Goal: Task Accomplishment & Management: Manage account settings

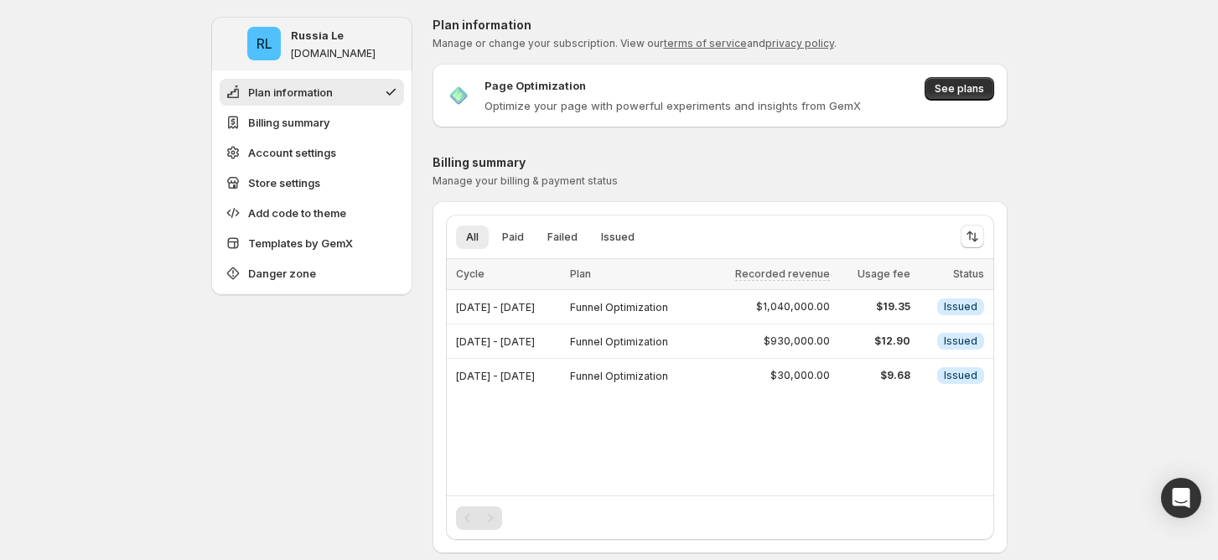
click at [956, 85] on span "See plans" at bounding box center [958, 88] width 49 height 13
click at [316, 123] on span "Billing summary" at bounding box center [289, 122] width 82 height 17
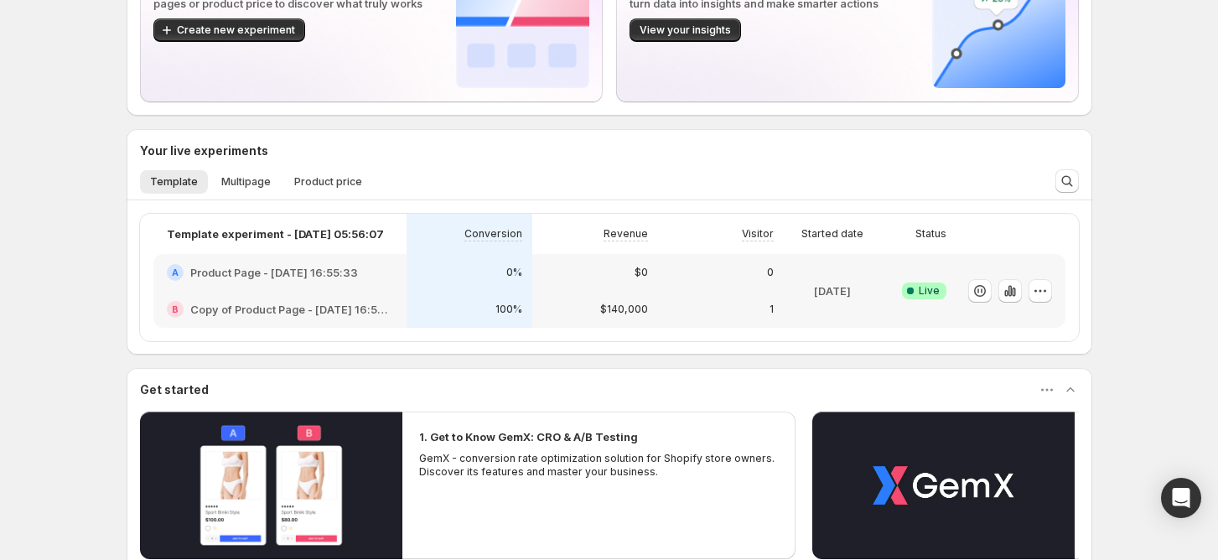
scroll to position [111, 0]
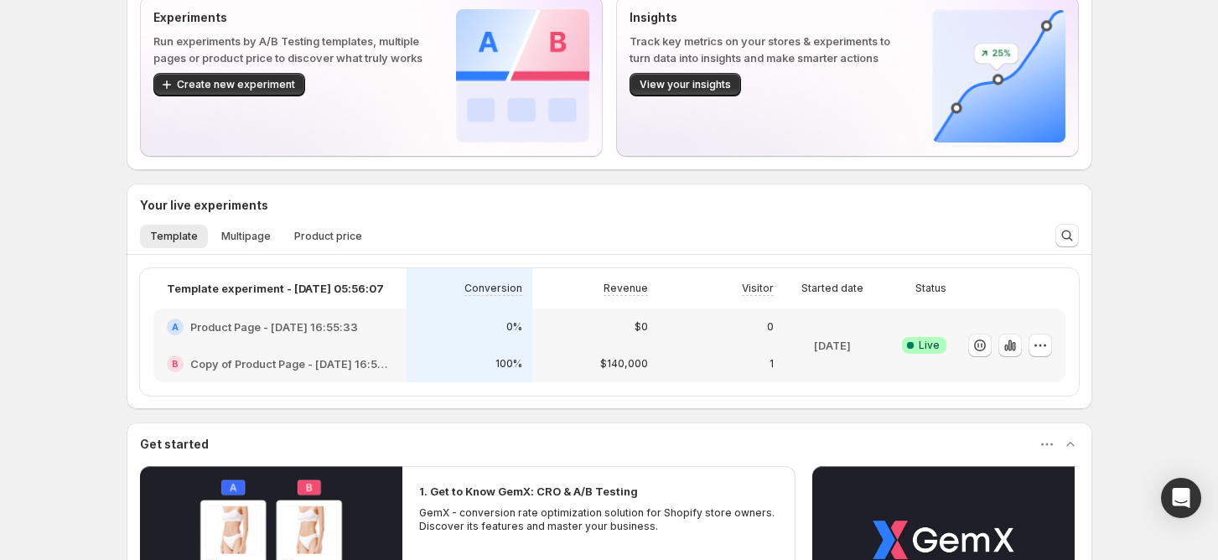
click at [1142, 171] on div "Welcome to GemX, Russia Le Page Optimization GemX: CRO & A/B Test lets you run …" at bounding box center [609, 382] width 1218 height 986
click at [1048, 340] on icon "button" at bounding box center [1040, 345] width 17 height 17
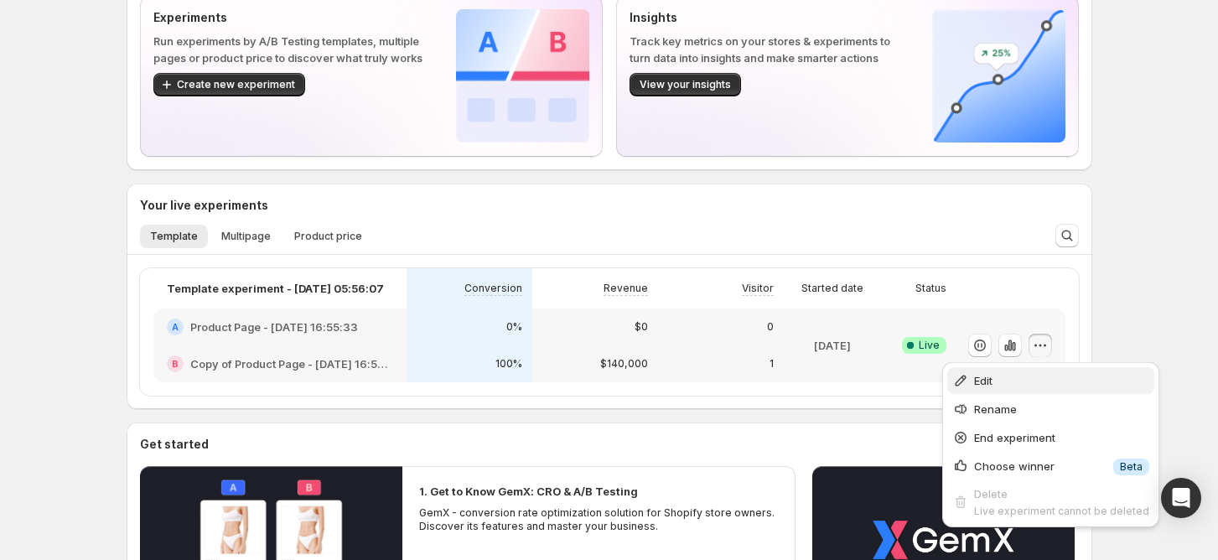
click at [1013, 388] on span "Edit" at bounding box center [1061, 380] width 175 height 17
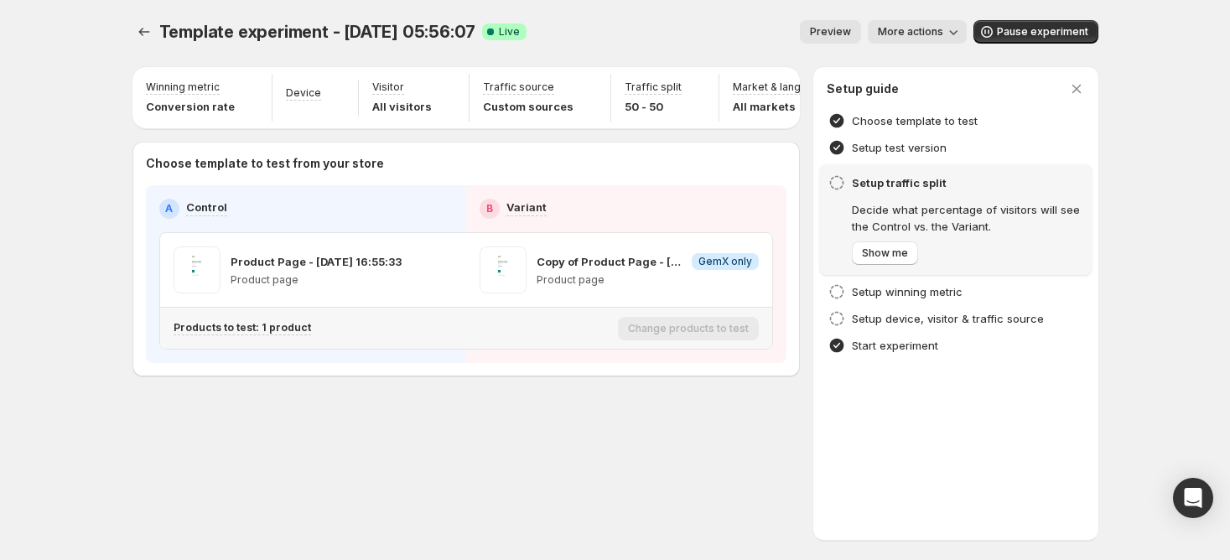
click at [251, 334] on p "Products to test: 1 product" at bounding box center [241, 327] width 137 height 13
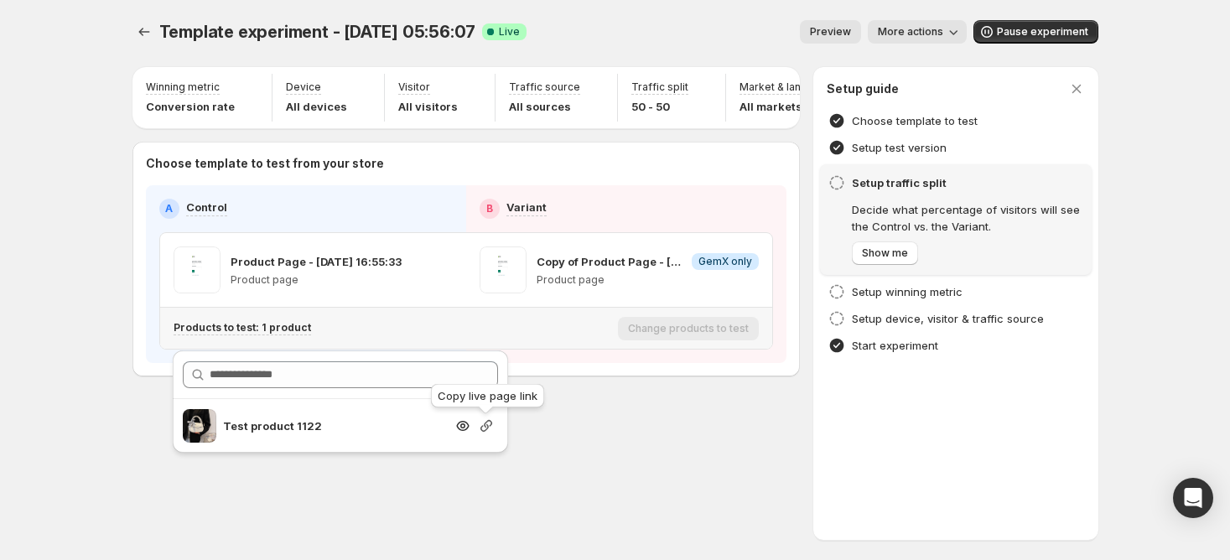
click at [489, 426] on icon "button" at bounding box center [486, 425] width 17 height 17
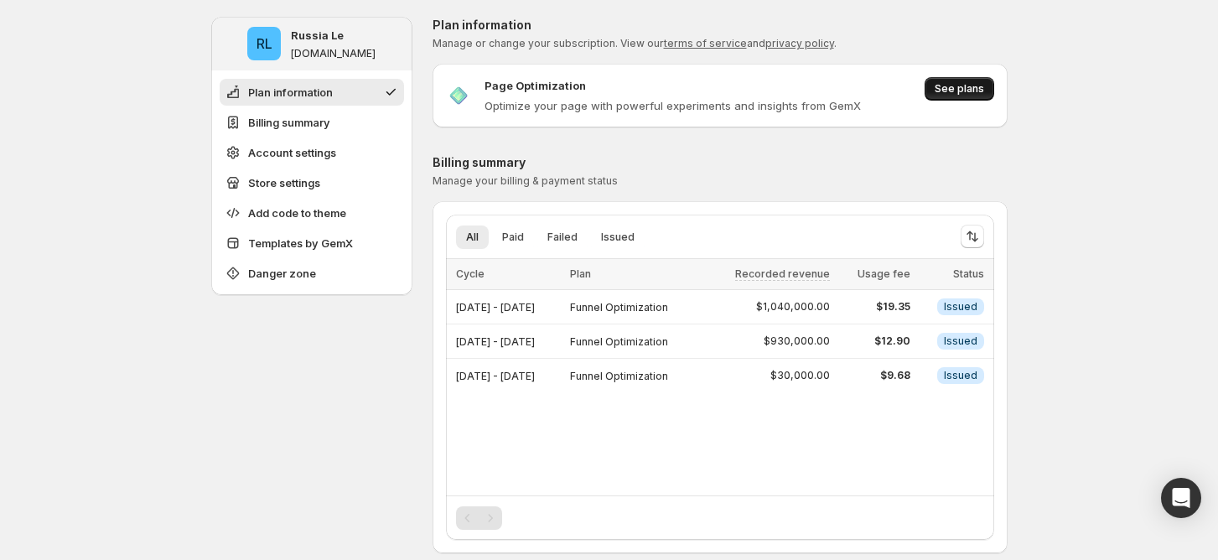
click at [952, 83] on span "See plans" at bounding box center [958, 88] width 49 height 13
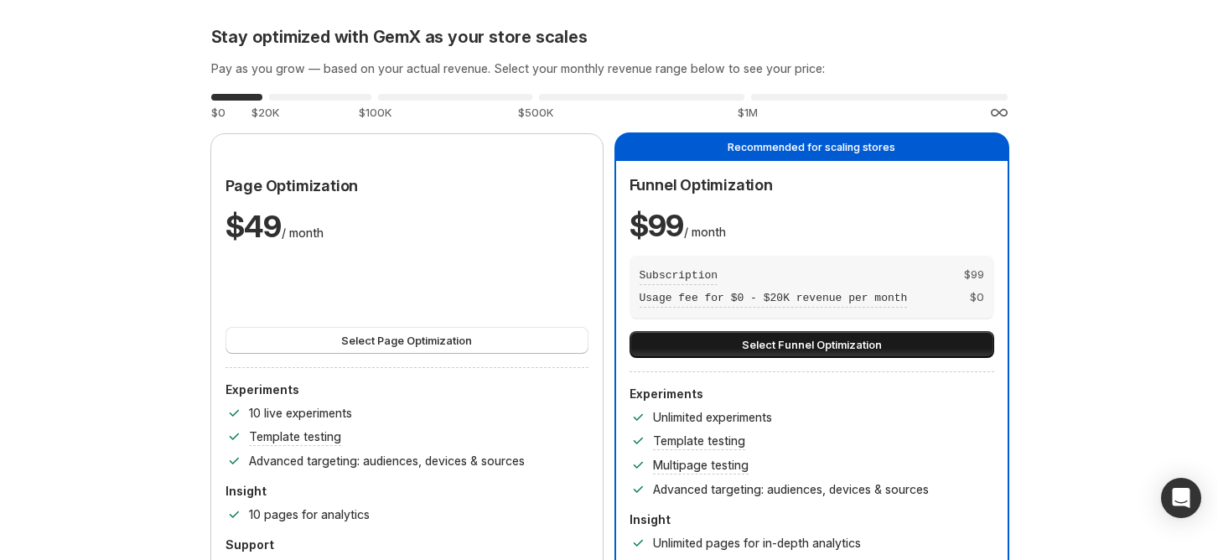
click at [717, 336] on button "Select Funnel Optimization" at bounding box center [811, 344] width 365 height 27
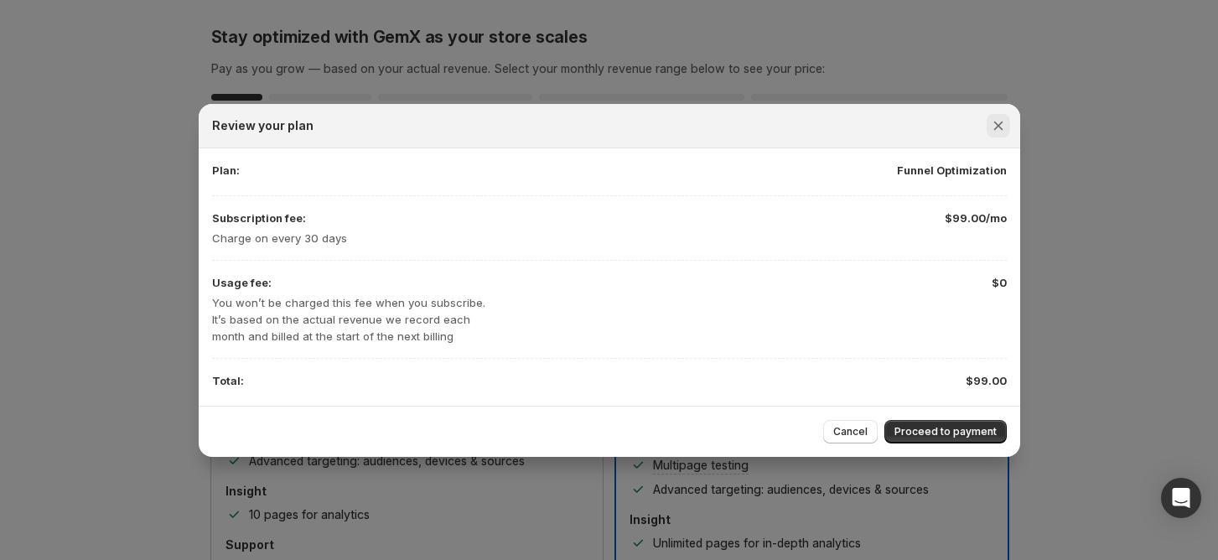
click at [1006, 131] on icon "Close" at bounding box center [998, 125] width 17 height 17
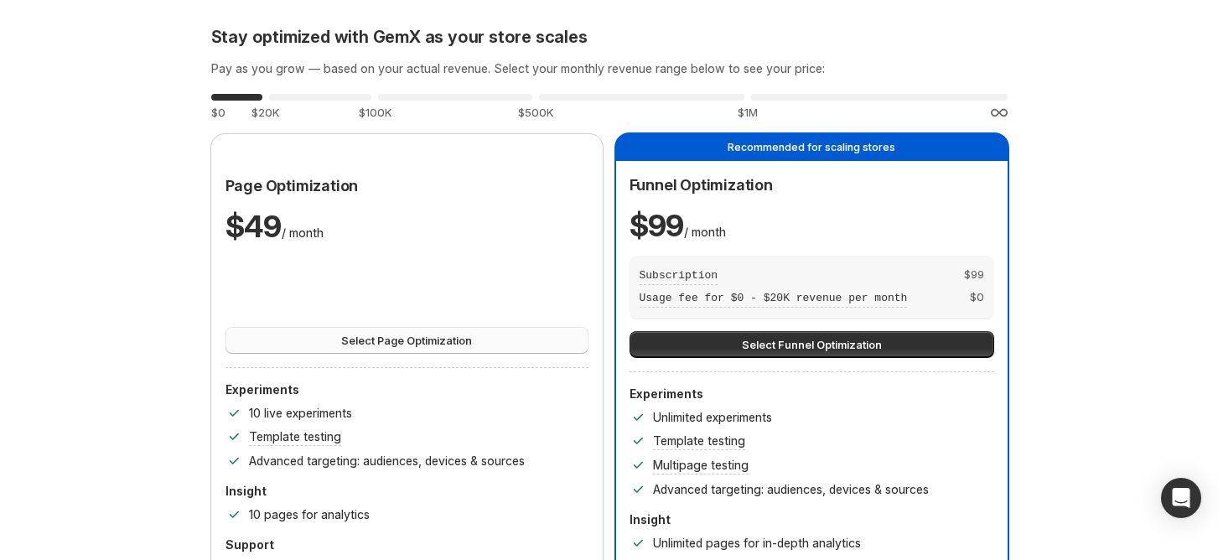
click at [505, 334] on button "Select Page Optimization" at bounding box center [406, 340] width 363 height 27
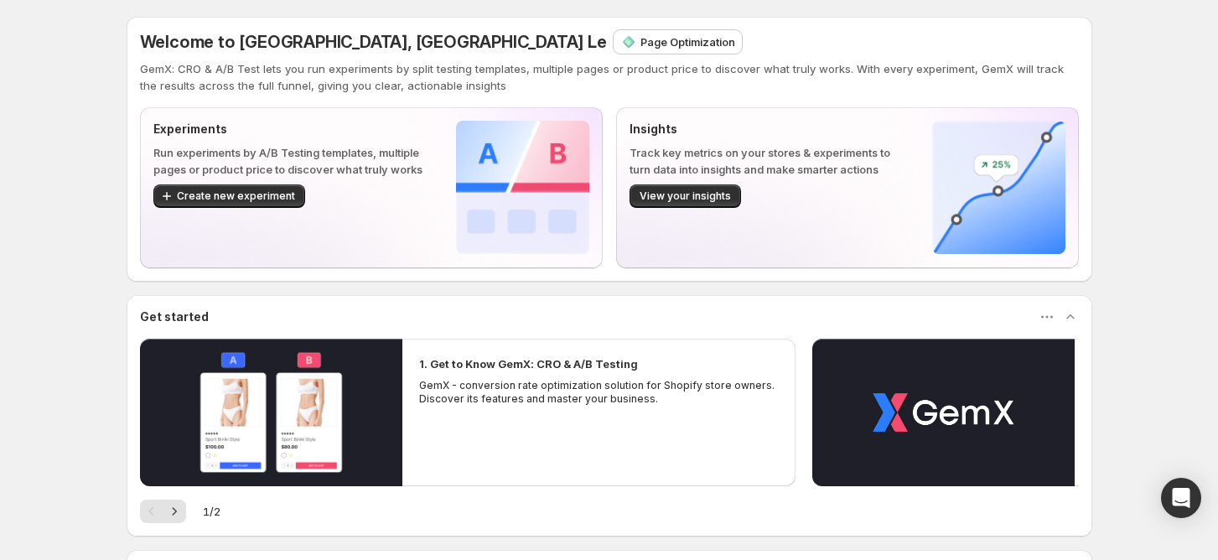
click at [479, 57] on div "Welcome to GemX, [GEOGRAPHIC_DATA] Le Page Optimization GemX: CRO & A/B Test le…" at bounding box center [609, 62] width 939 height 64
click at [640, 43] on p "Page Optimization" at bounding box center [687, 42] width 95 height 17
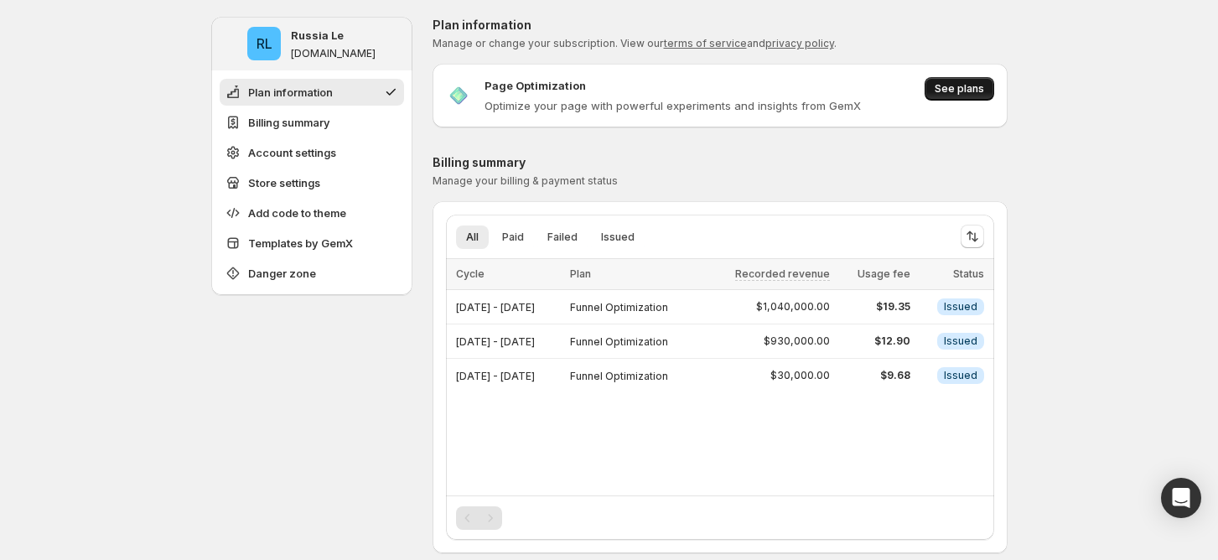
click at [976, 86] on span "See plans" at bounding box center [958, 88] width 49 height 13
click at [322, 126] on span "Billing summary" at bounding box center [289, 122] width 82 height 17
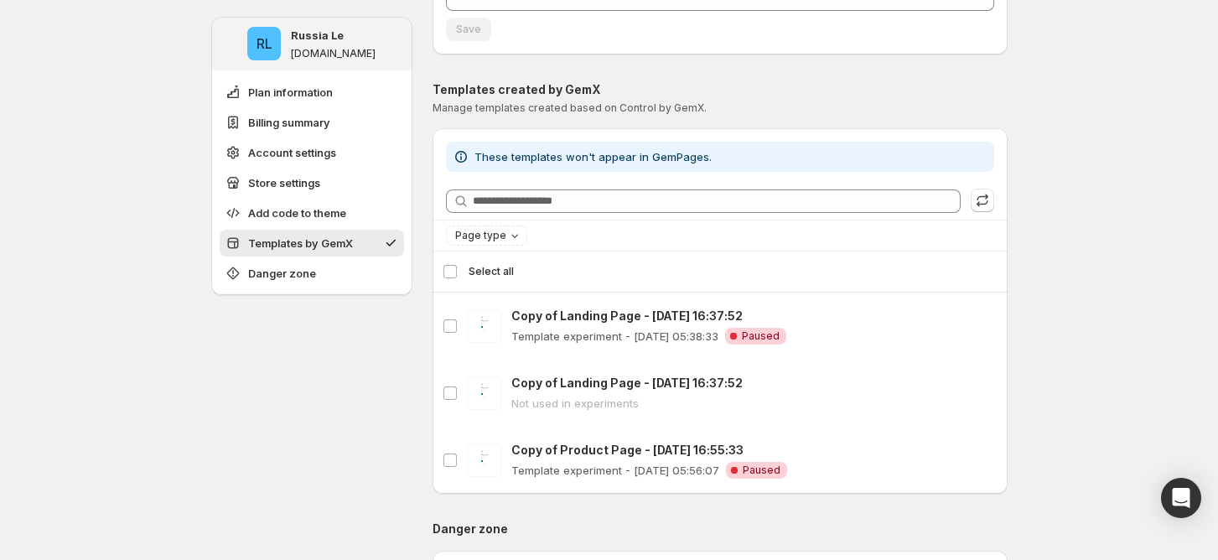
scroll to position [1255, 0]
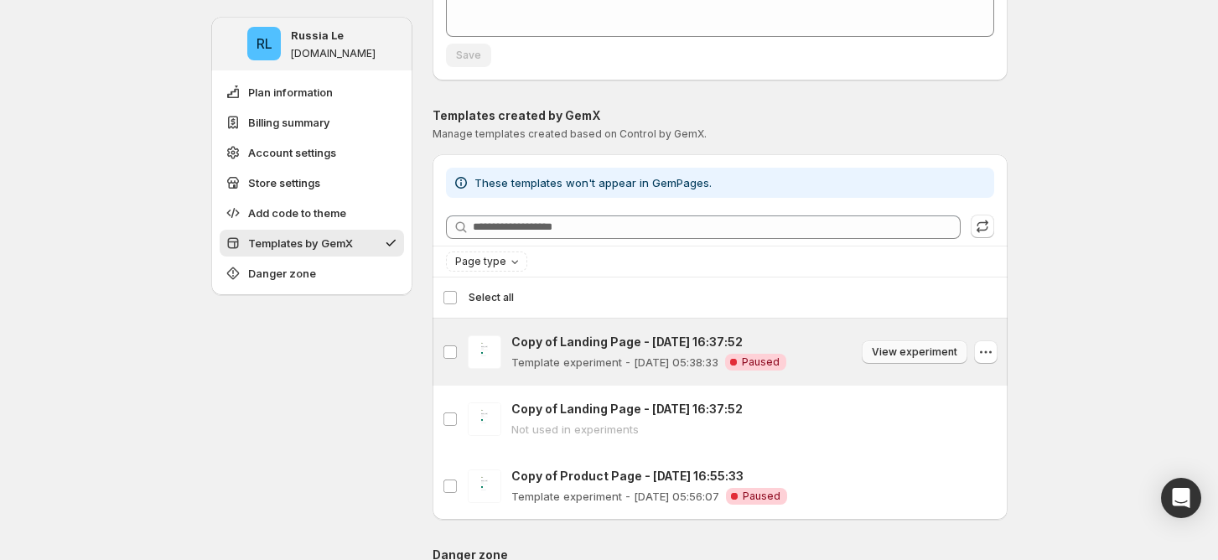
click at [889, 349] on span "View experiment" at bounding box center [914, 351] width 85 height 13
click at [986, 352] on icon "button" at bounding box center [985, 352] width 17 height 17
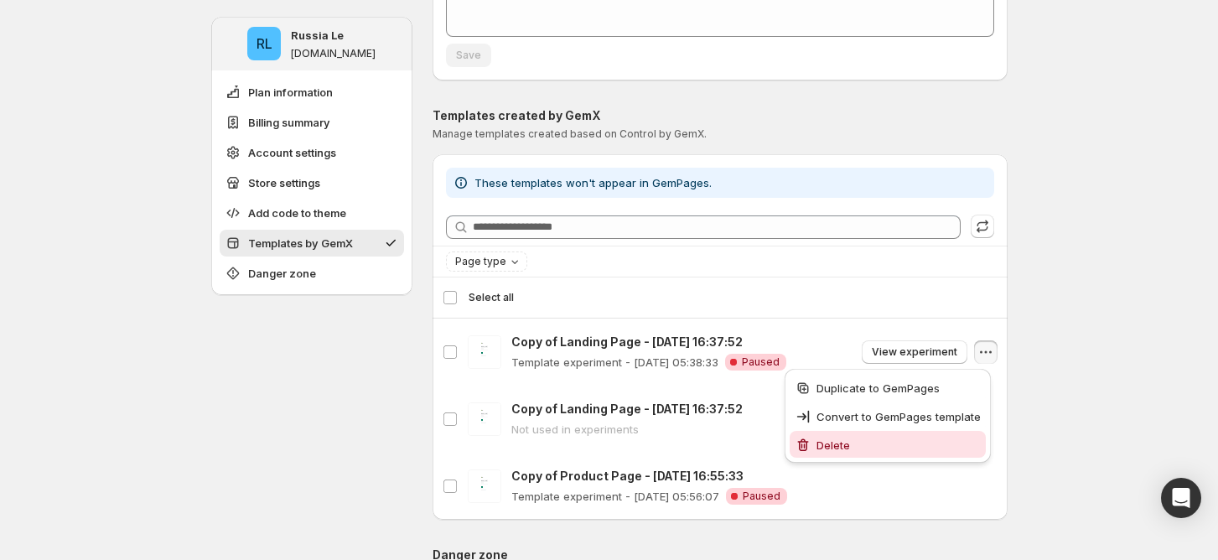
click at [888, 432] on button "Delete" at bounding box center [887, 444] width 196 height 27
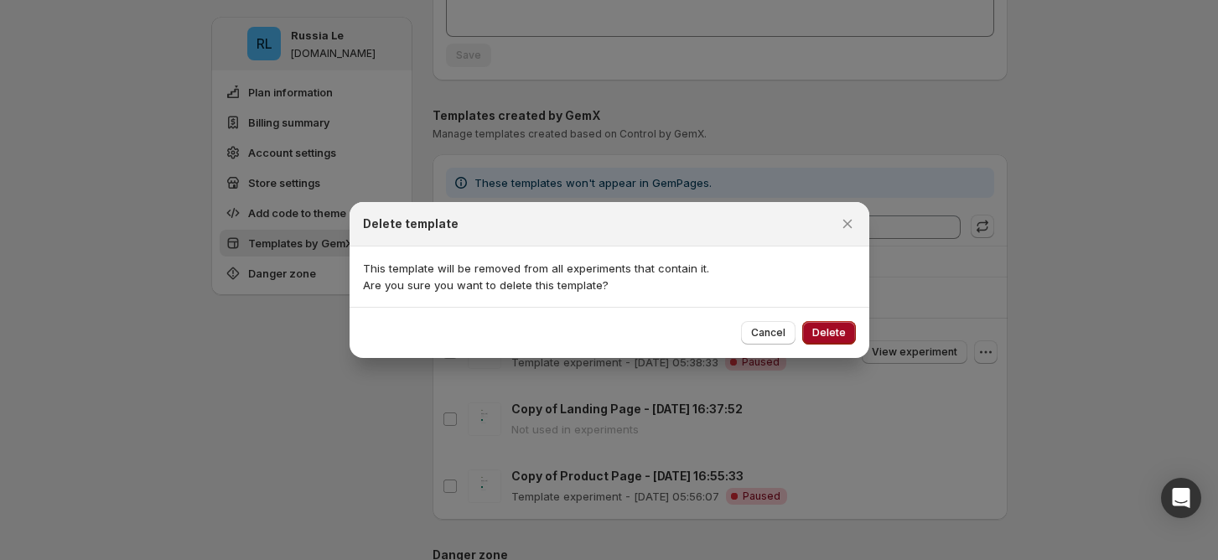
click at [830, 343] on button "Delete" at bounding box center [829, 332] width 54 height 23
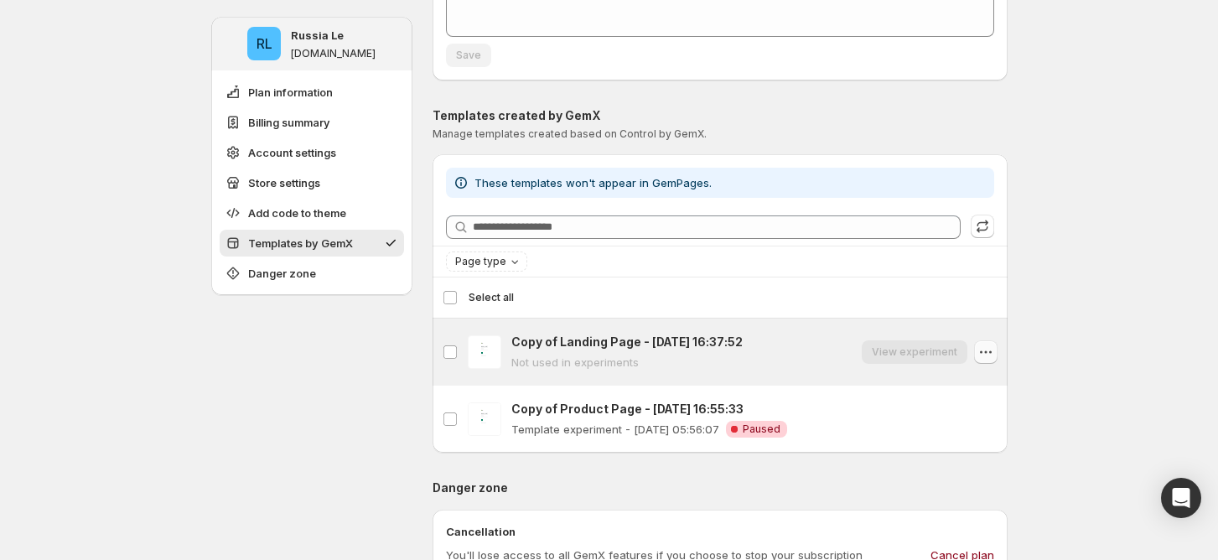
click at [994, 345] on icon "button" at bounding box center [985, 352] width 17 height 17
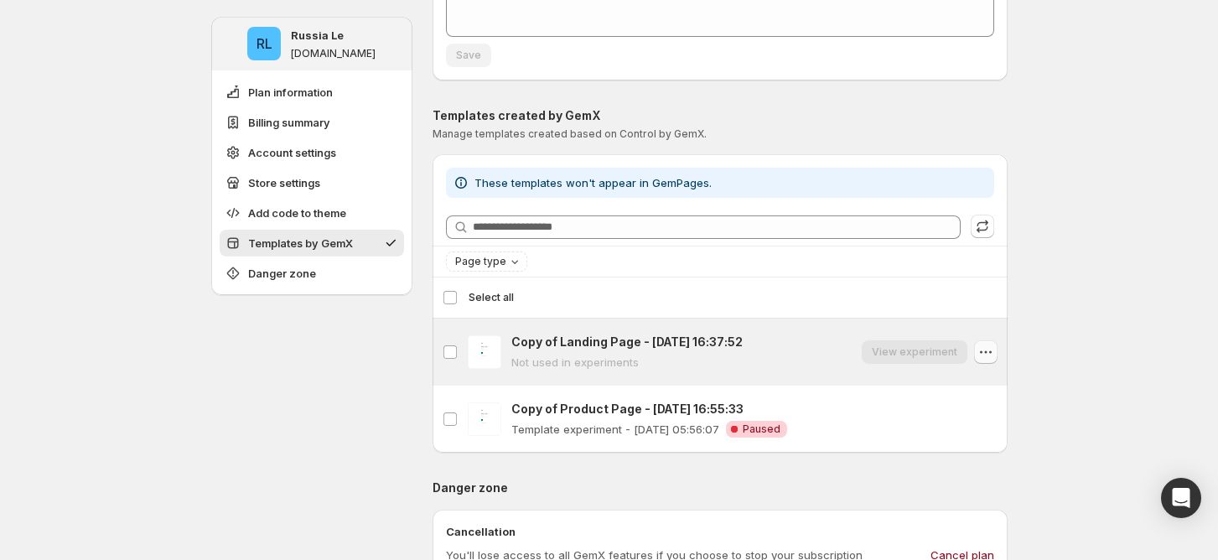
click at [992, 353] on icon "button" at bounding box center [985, 352] width 17 height 17
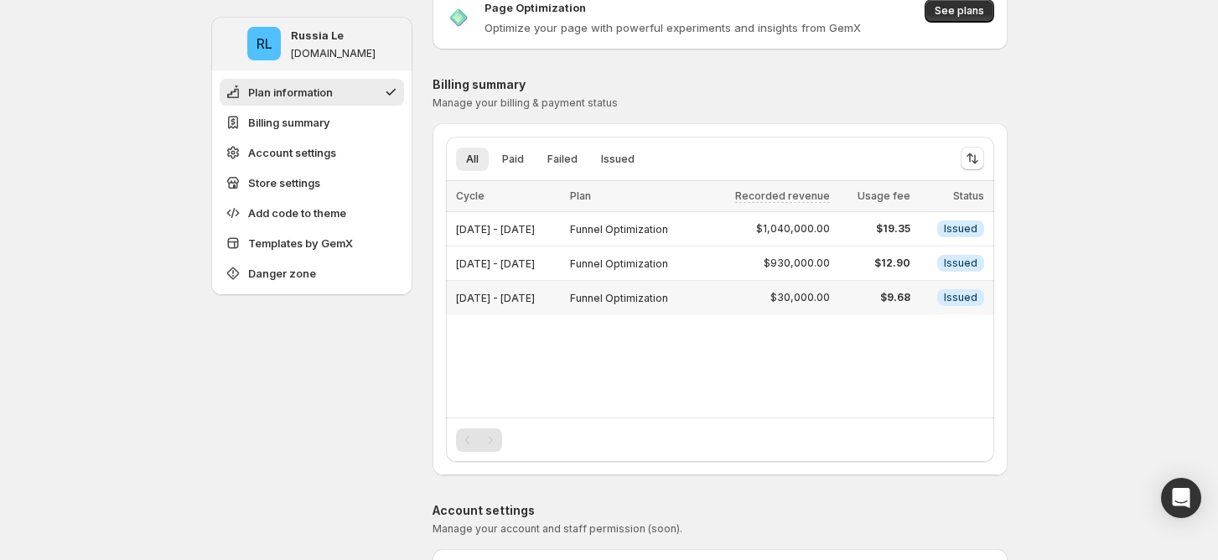
scroll to position [0, 0]
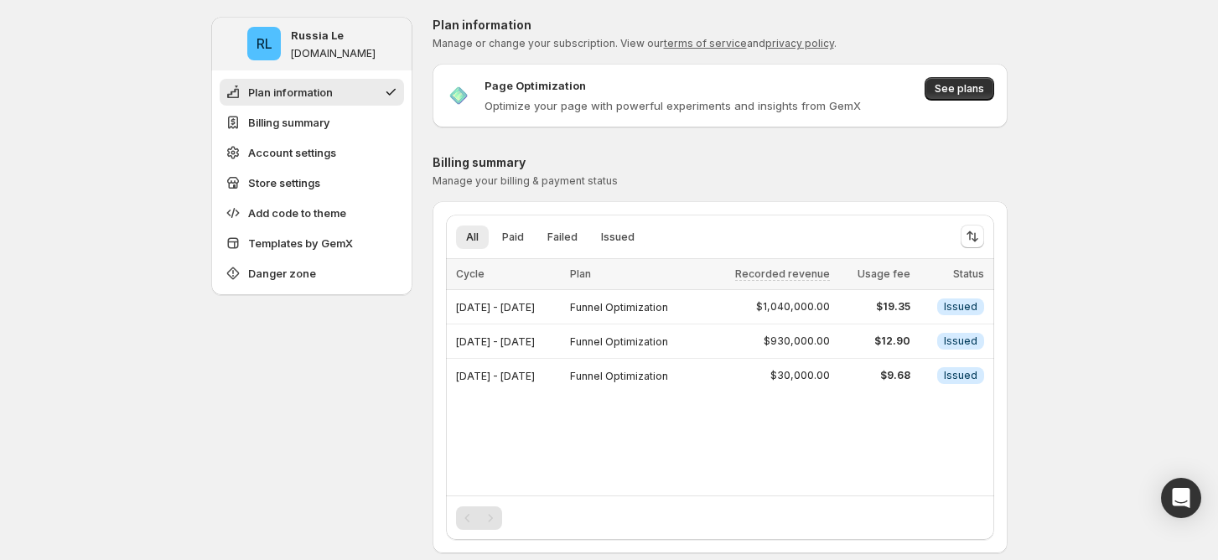
click at [353, 245] on span "Templates by GemX" at bounding box center [300, 243] width 105 height 17
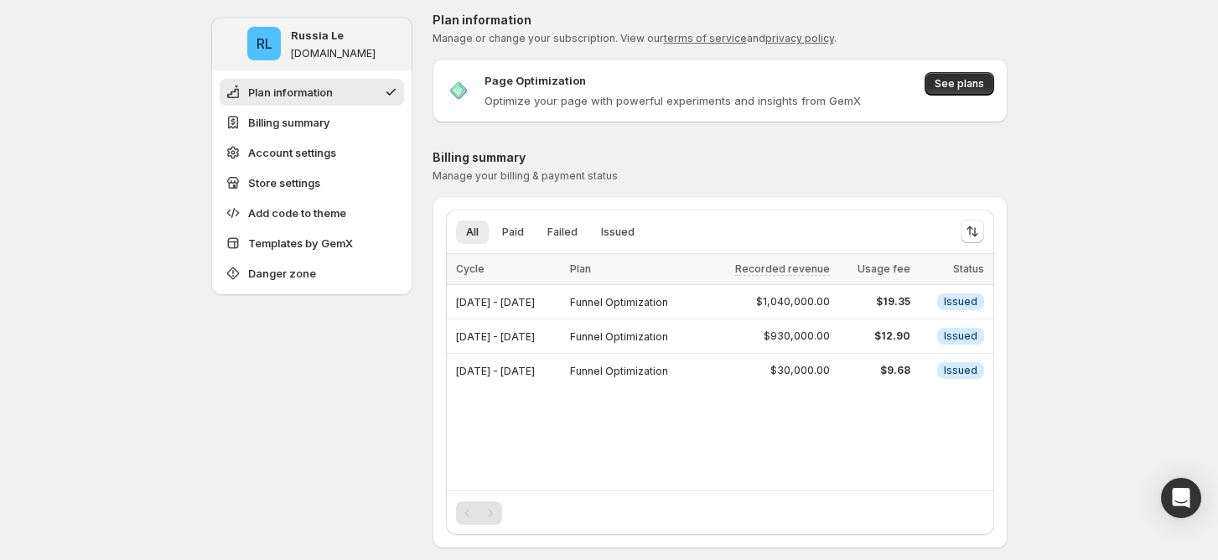
scroll to position [4, 0]
click at [977, 306] on span "Issued" at bounding box center [961, 302] width 34 height 13
click at [597, 238] on button "Issued" at bounding box center [618, 232] width 54 height 23
click at [581, 238] on button "Failed" at bounding box center [562, 232] width 50 height 23
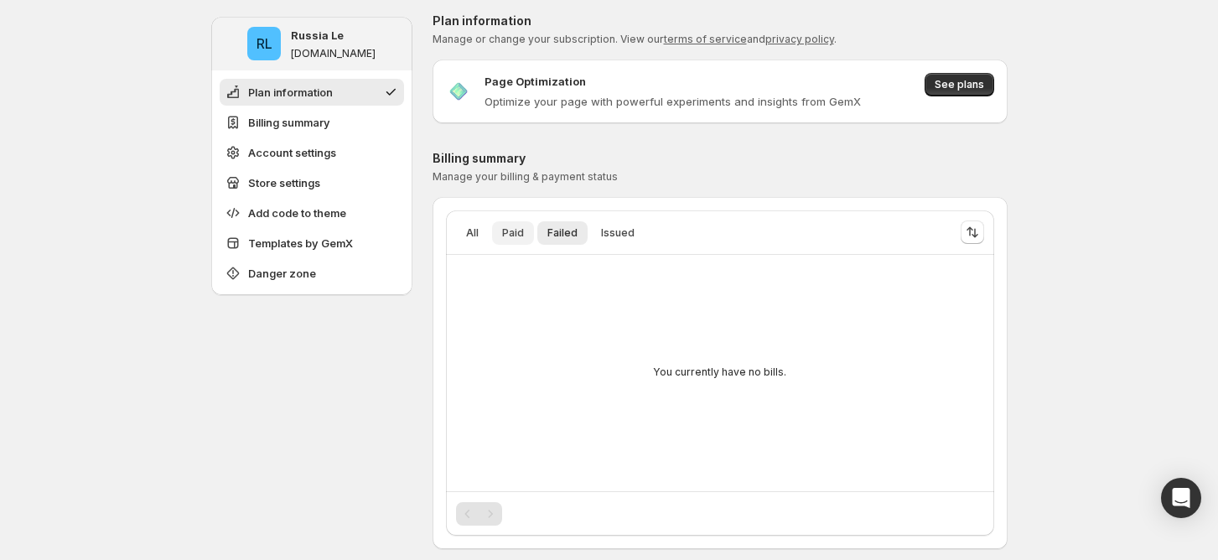
click at [522, 231] on span "Paid" at bounding box center [513, 232] width 22 height 13
click at [472, 233] on span "All" at bounding box center [472, 232] width 13 height 13
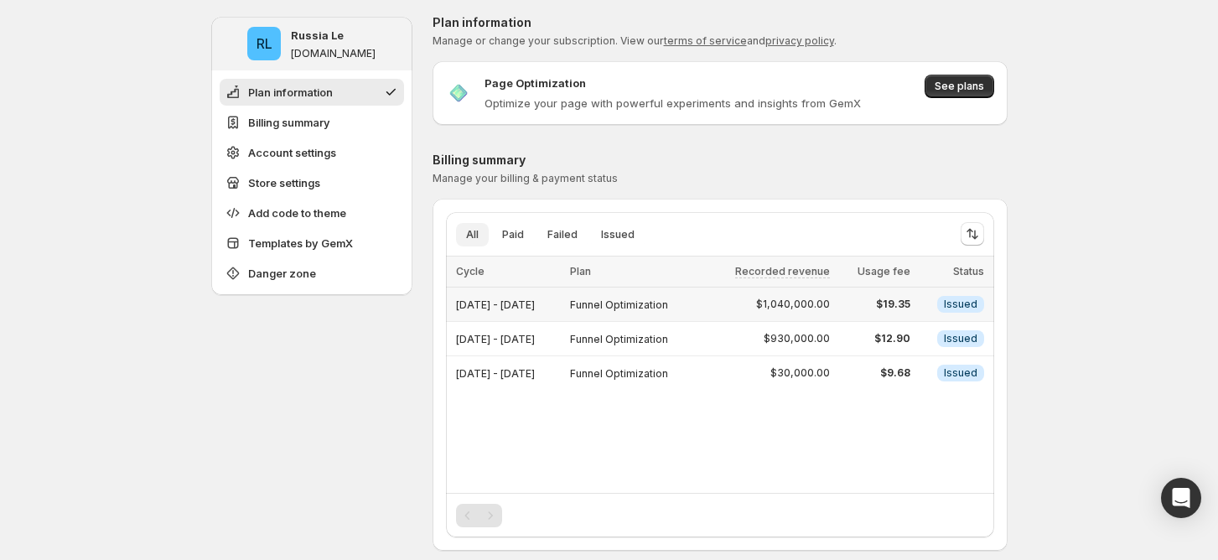
scroll to position [0, 0]
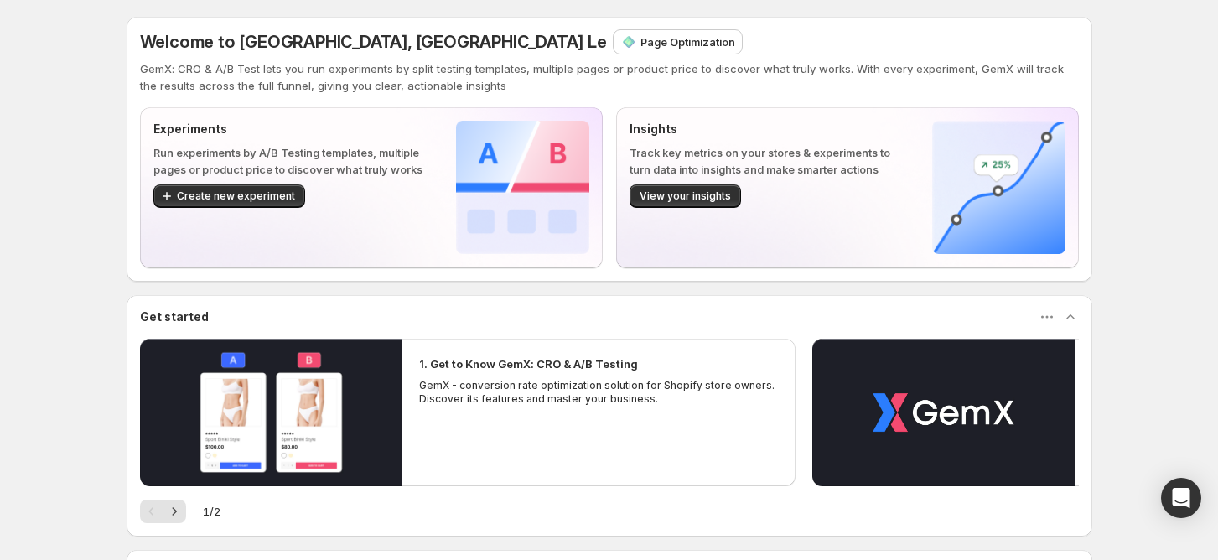
click at [1110, 89] on div "Welcome to GemX, Russia Le Page Optimization GemX: CRO & A/B Test lets you run …" at bounding box center [609, 374] width 1006 height 748
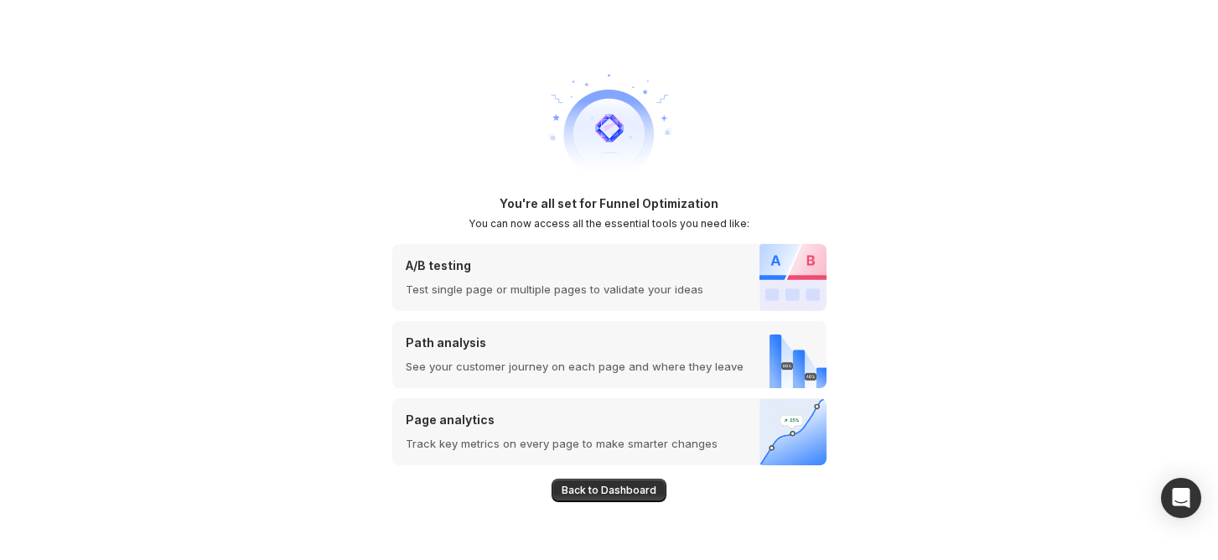
scroll to position [35, 0]
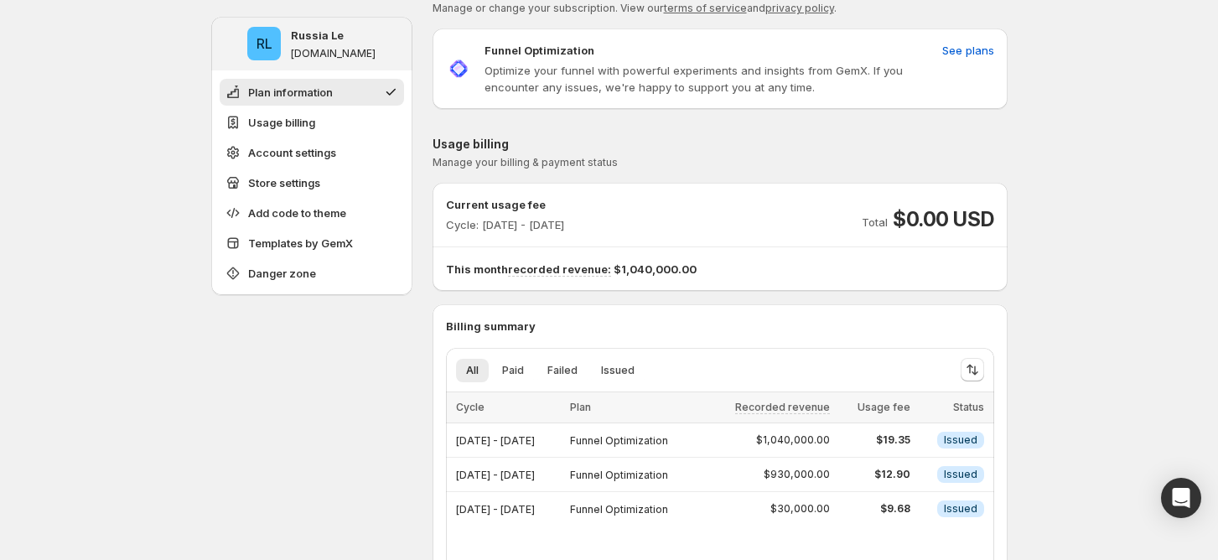
scroll to position [148, 0]
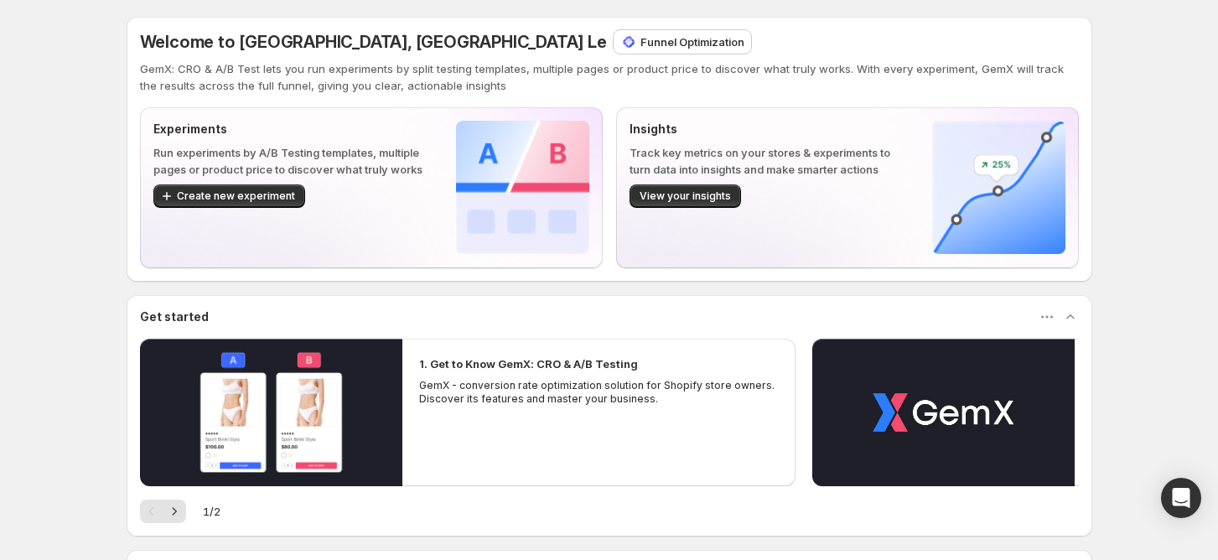
click at [640, 44] on p "Funnel Optimization" at bounding box center [692, 42] width 104 height 17
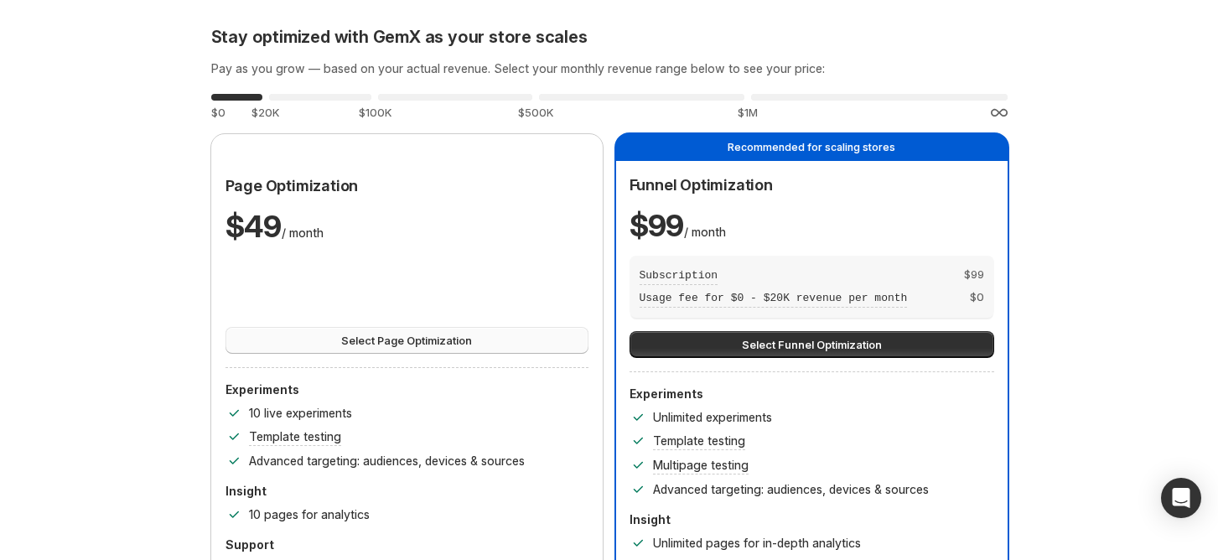
click at [472, 333] on span "Select Page Optimization" at bounding box center [406, 340] width 131 height 17
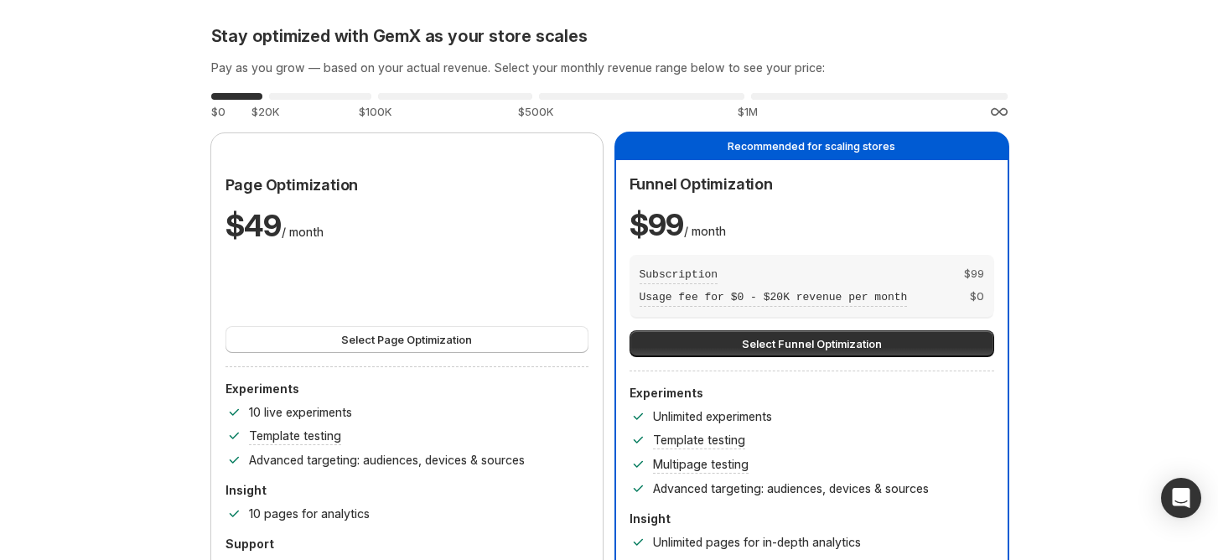
scroll to position [223, 0]
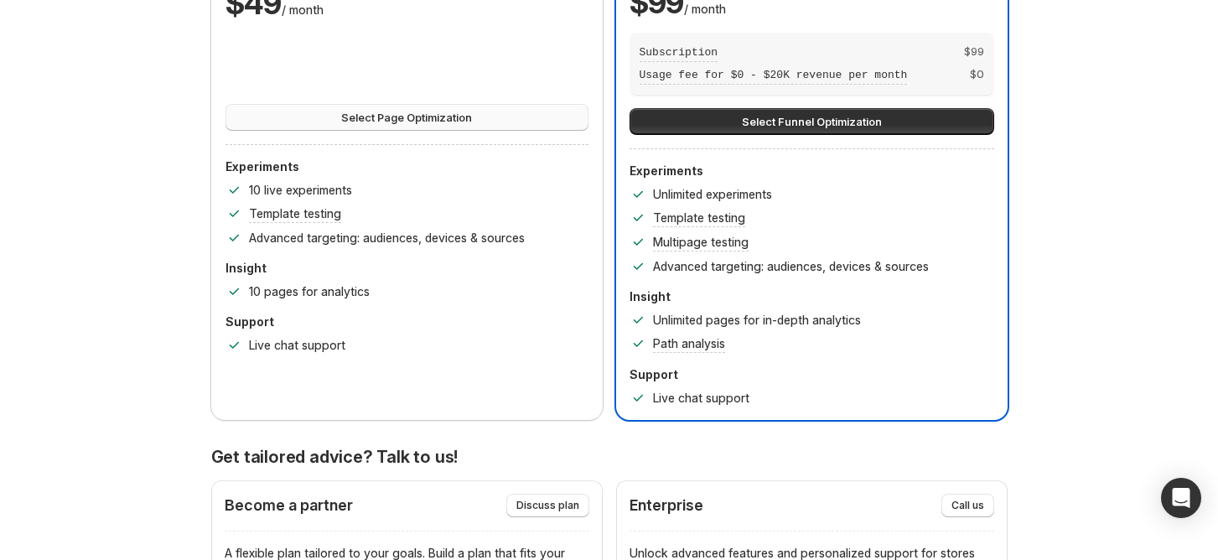
click at [566, 115] on button "Select Page Optimization" at bounding box center [406, 117] width 363 height 27
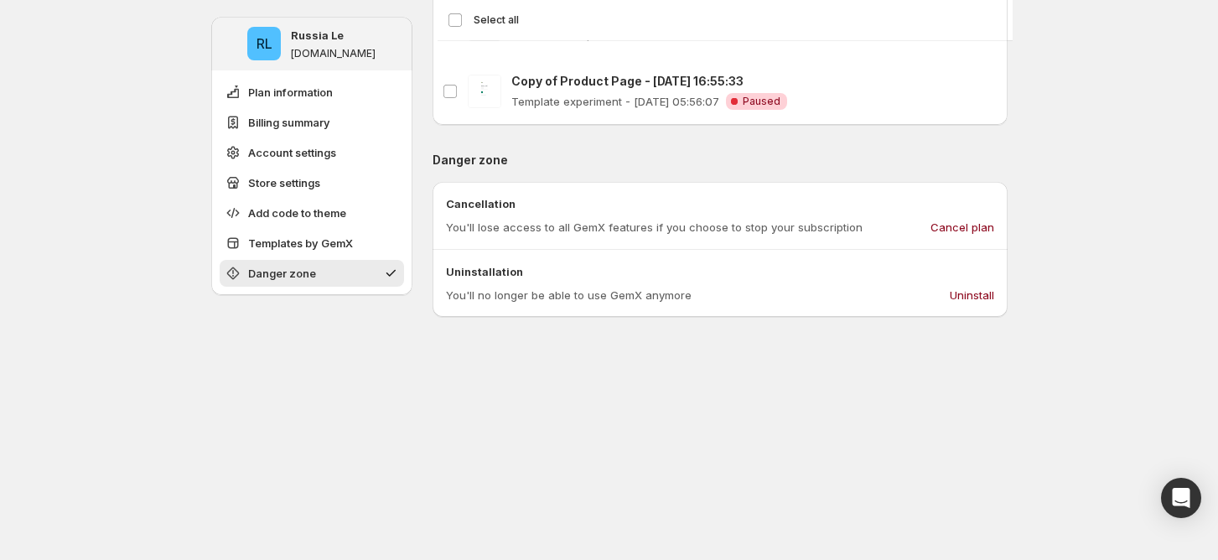
scroll to position [1577, 0]
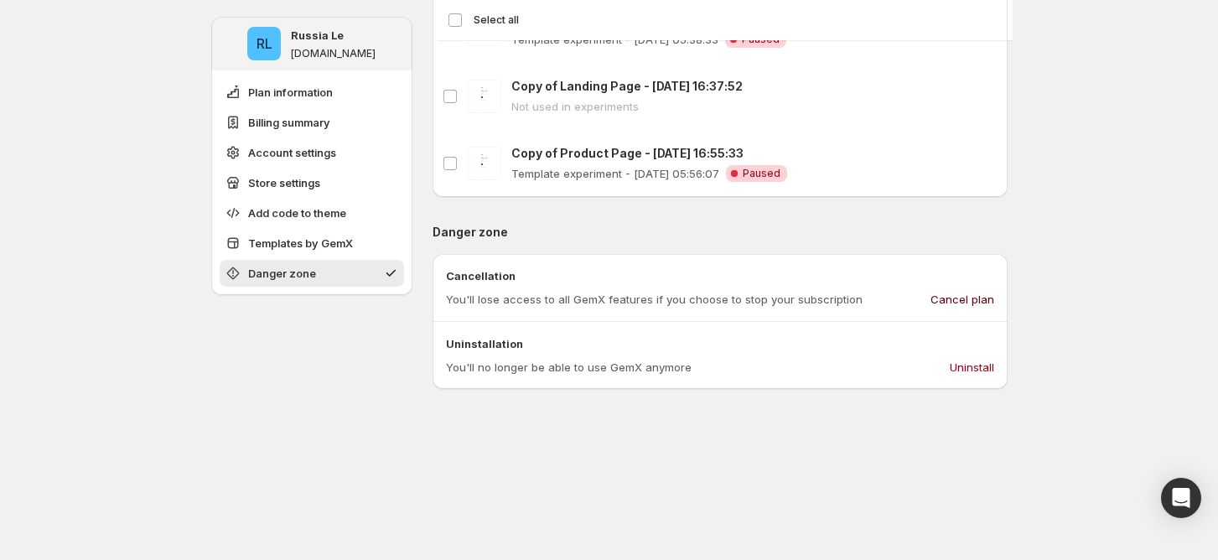
click at [971, 297] on span "Cancel plan" at bounding box center [962, 299] width 64 height 17
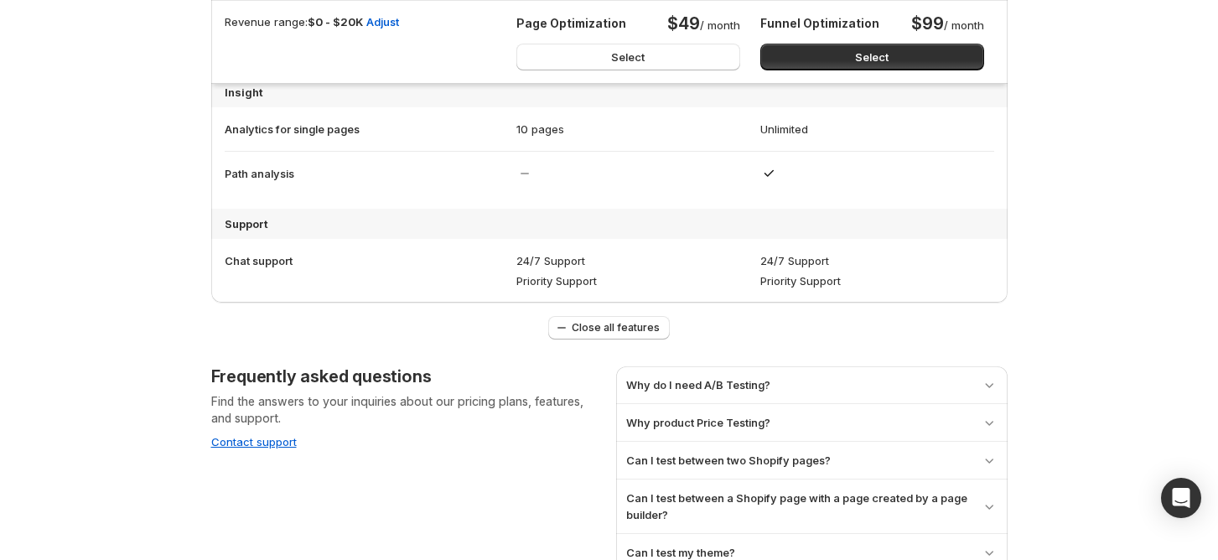
scroll to position [1219, 0]
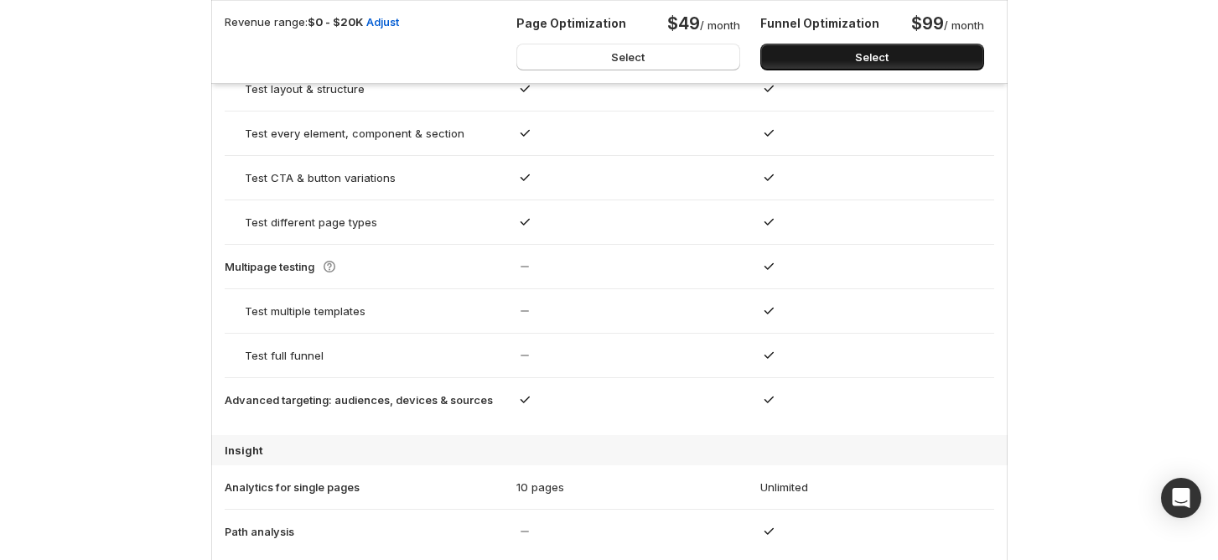
click at [836, 60] on button "Select" at bounding box center [872, 57] width 224 height 27
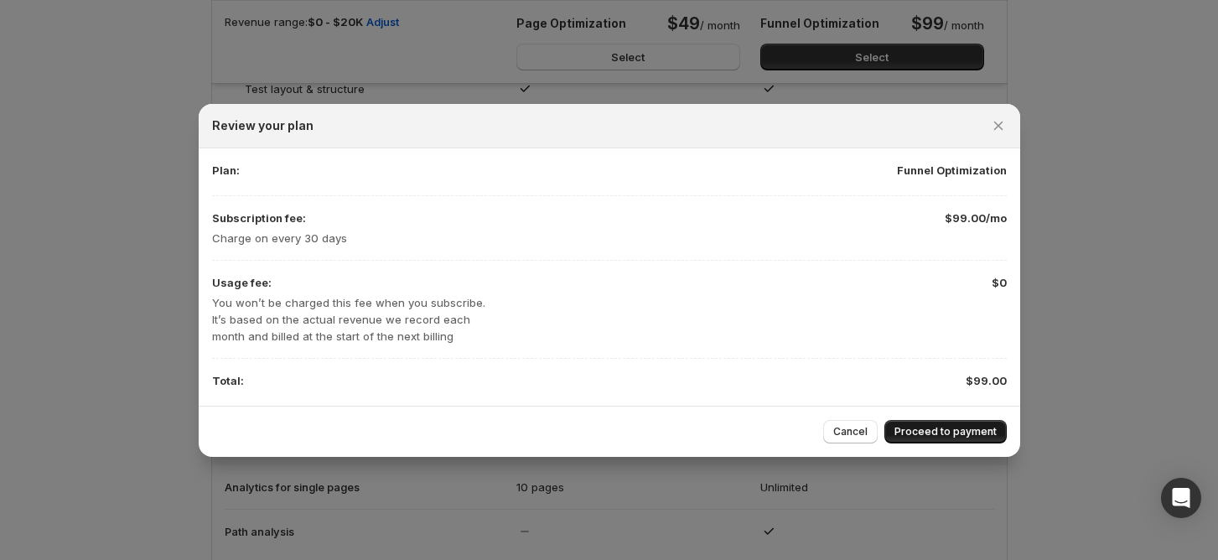
click at [918, 432] on span "Proceed to payment" at bounding box center [945, 431] width 102 height 13
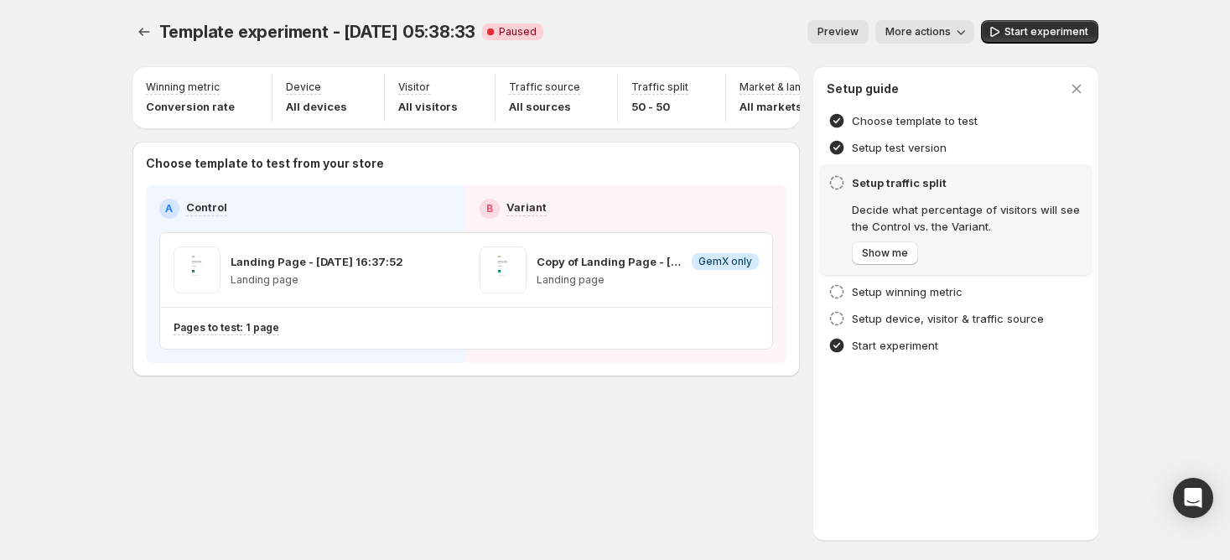
click at [125, 33] on div "Template experiment - Oct 13, 05:38:33. This page is ready Template experiment …" at bounding box center [615, 233] width 1006 height 467
click at [146, 37] on icon "Experiments" at bounding box center [144, 31] width 17 height 17
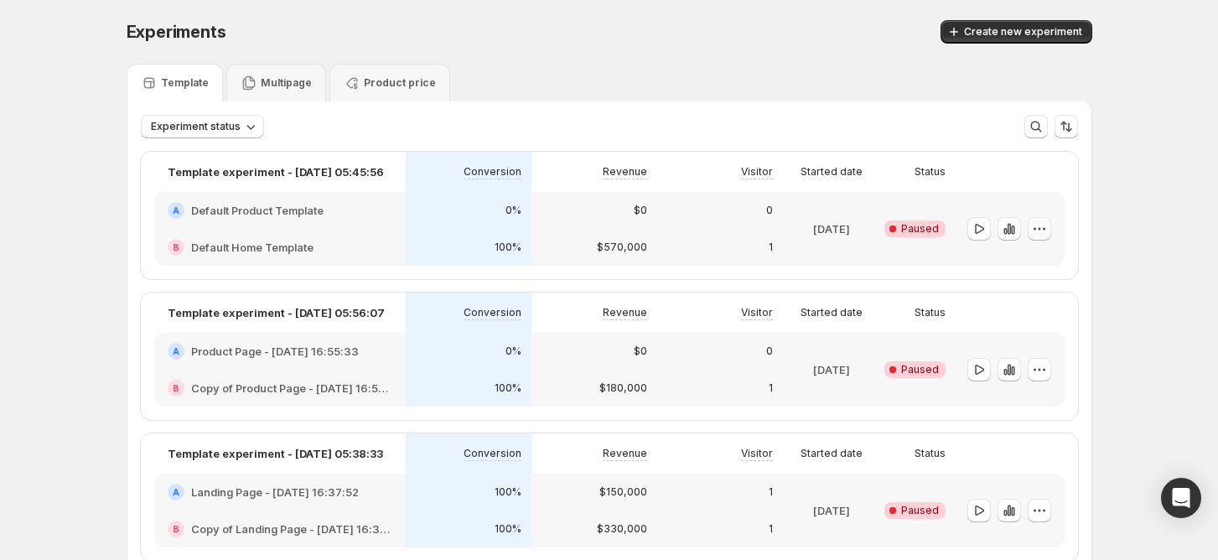
click at [1046, 238] on button "button" at bounding box center [1039, 228] width 23 height 23
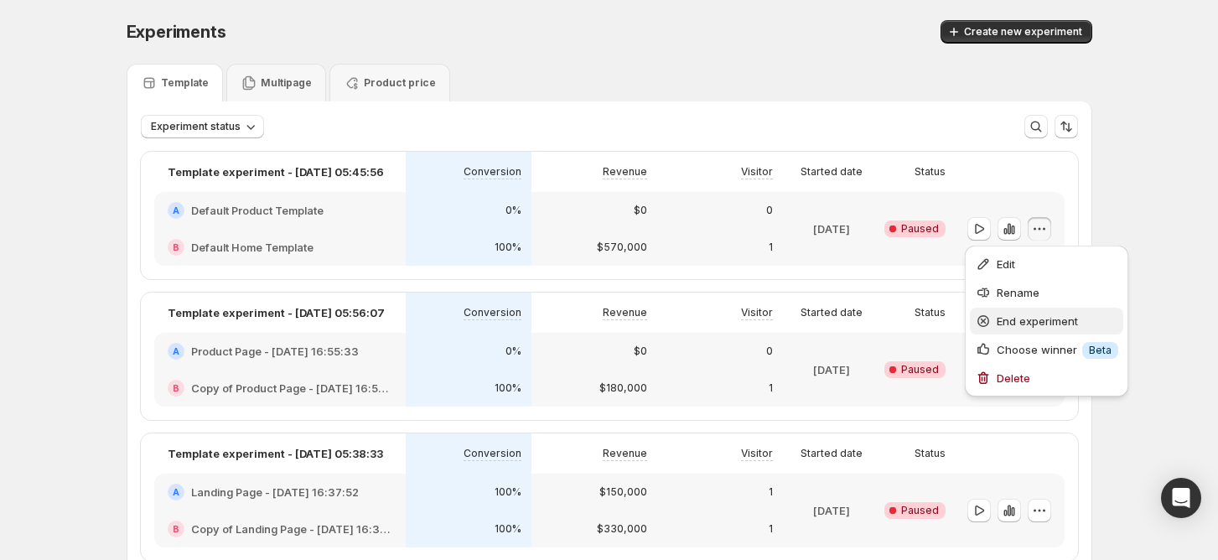
click at [1039, 323] on span "End experiment" at bounding box center [1037, 320] width 81 height 13
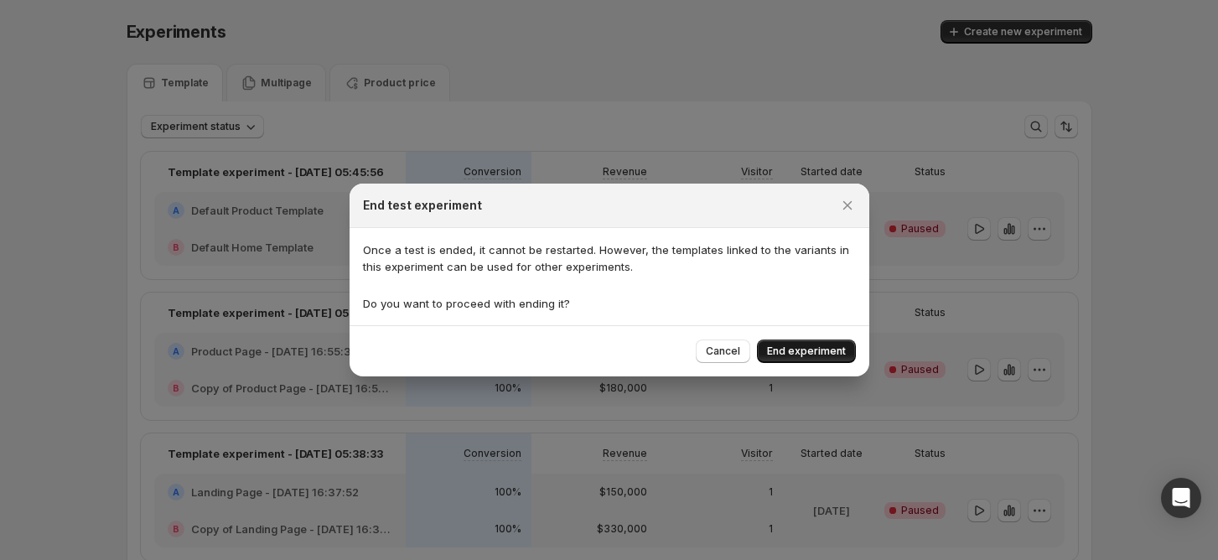
click at [775, 341] on button "End experiment" at bounding box center [806, 350] width 99 height 23
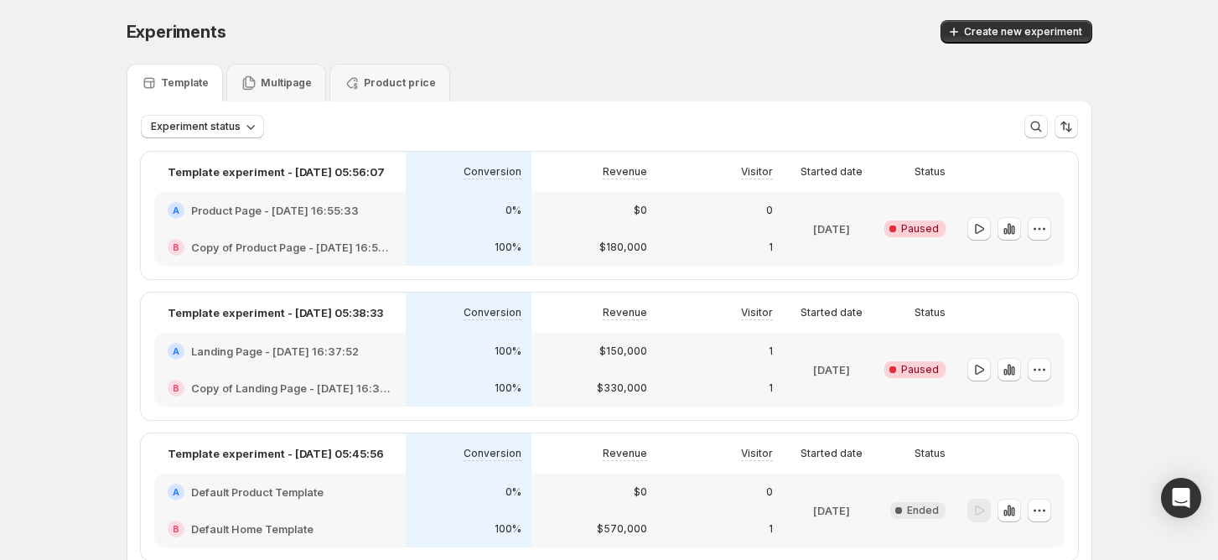
drag, startPoint x: 1162, startPoint y: 140, endPoint x: 1224, endPoint y: 132, distance: 63.3
click at [1162, 140] on div "Experiments. This page is ready Experiments Create new experiment Template Mult…" at bounding box center [609, 332] width 1218 height 665
click at [1193, 79] on div "Experiments. This page is ready Experiments Create new experiment Template Mult…" at bounding box center [609, 332] width 1218 height 665
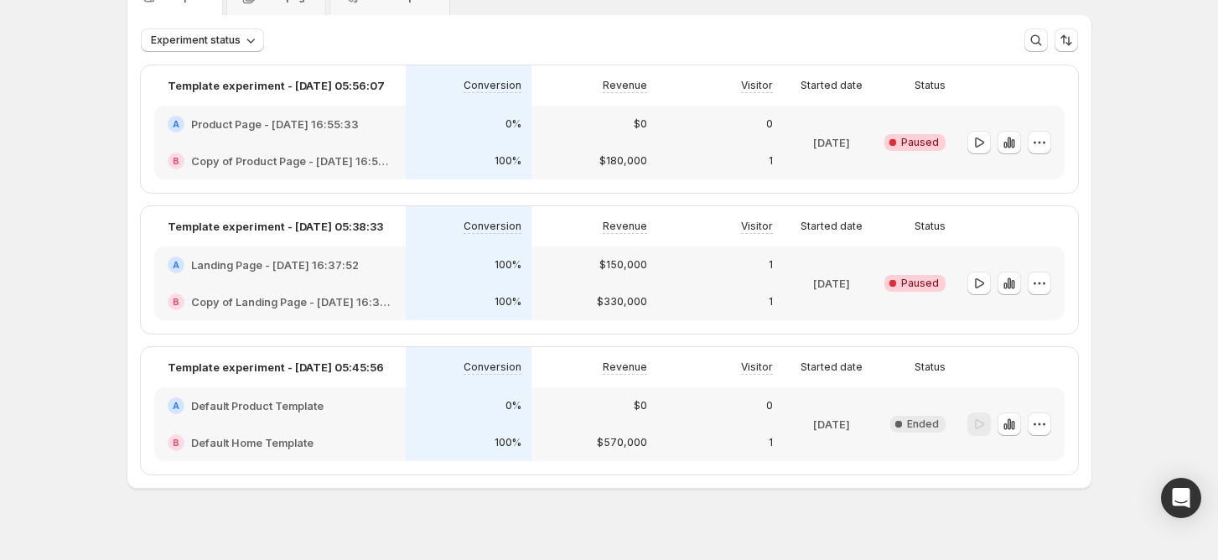
scroll to position [105, 0]
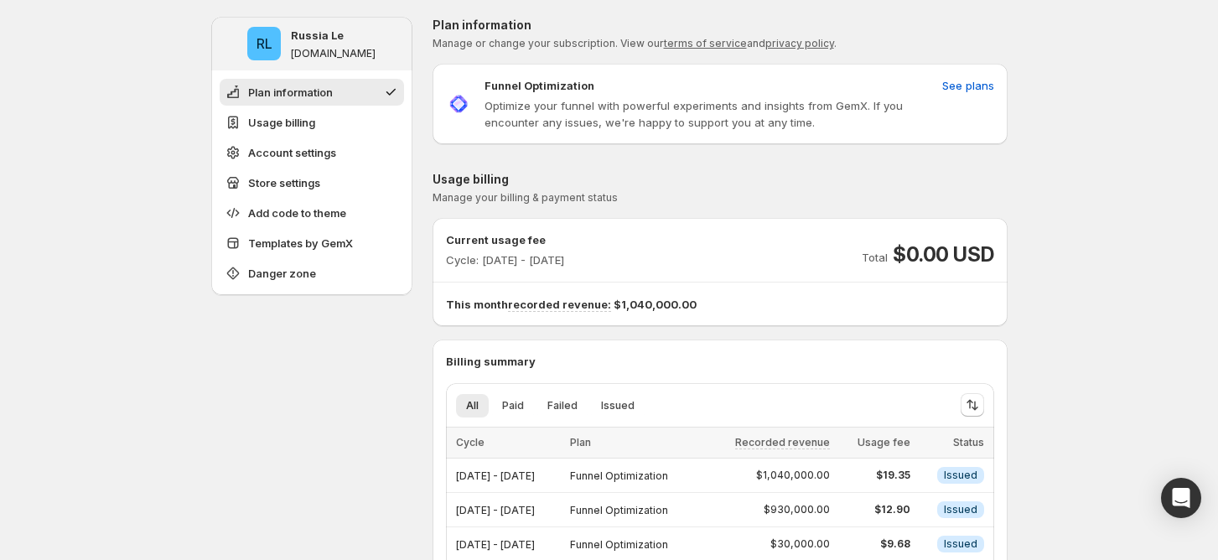
scroll to position [111, 0]
